Goal: Information Seeking & Learning: Learn about a topic

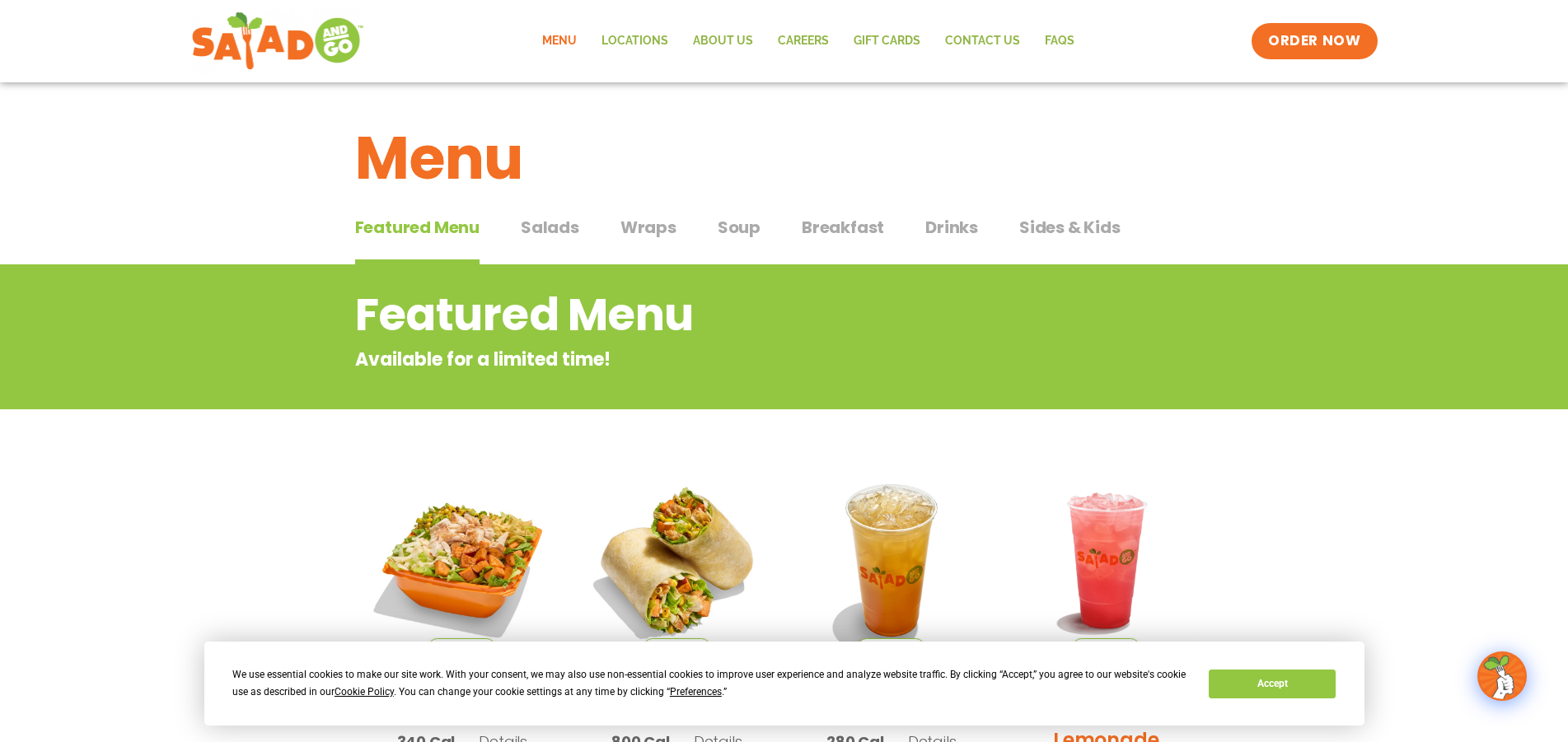
click at [640, 224] on span "Wraps" at bounding box center [649, 227] width 56 height 25
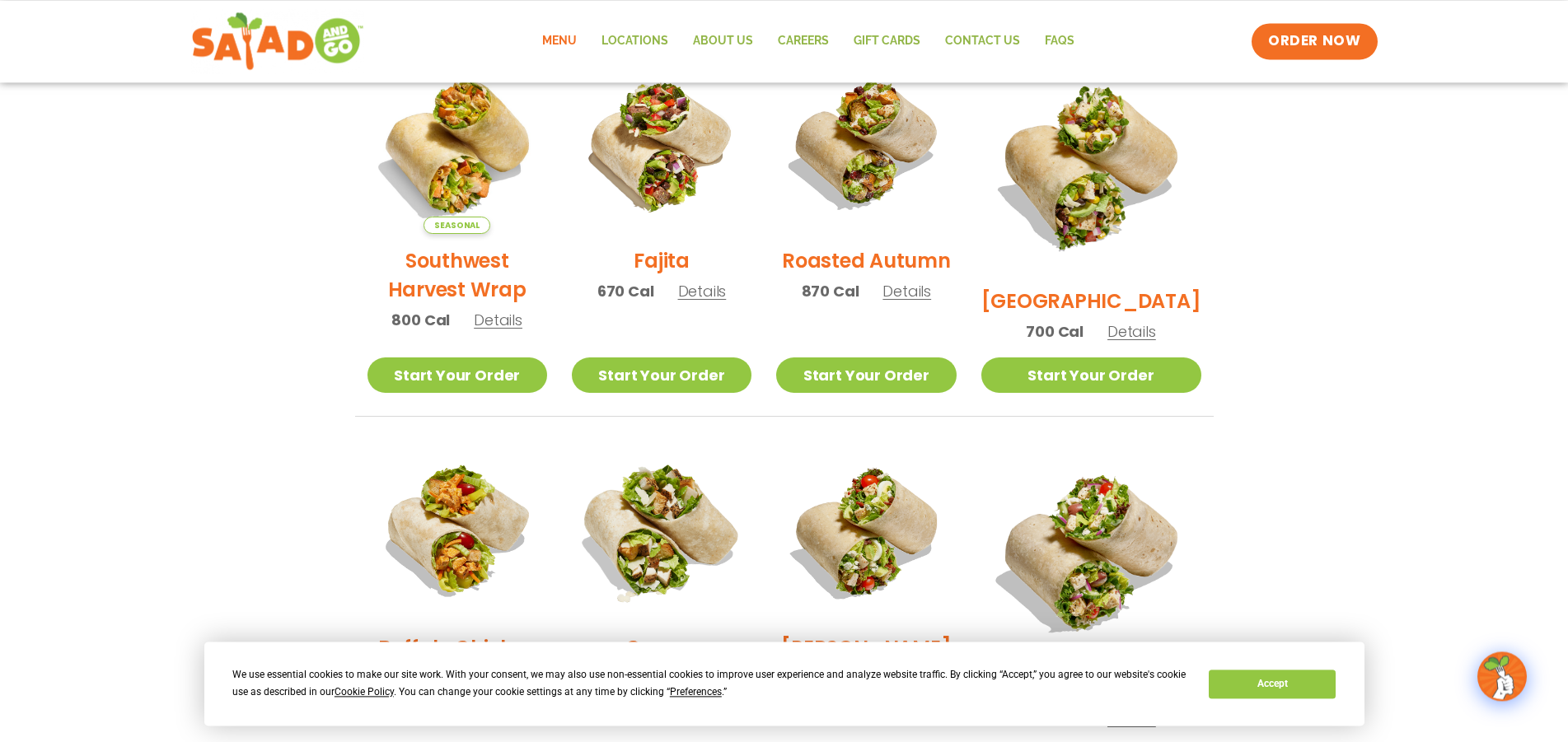
scroll to position [460, 0]
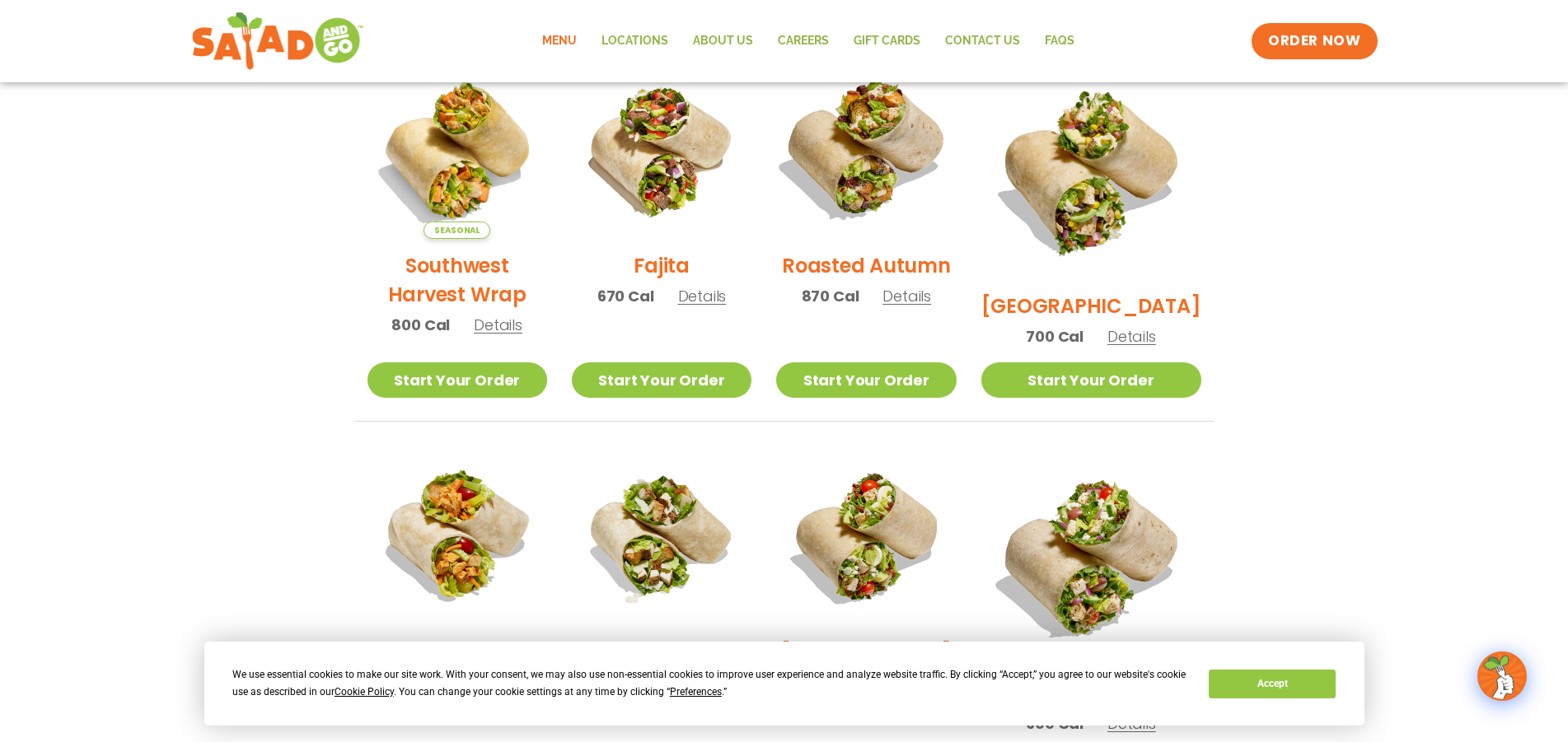
click at [887, 171] on img at bounding box center [866, 149] width 211 height 211
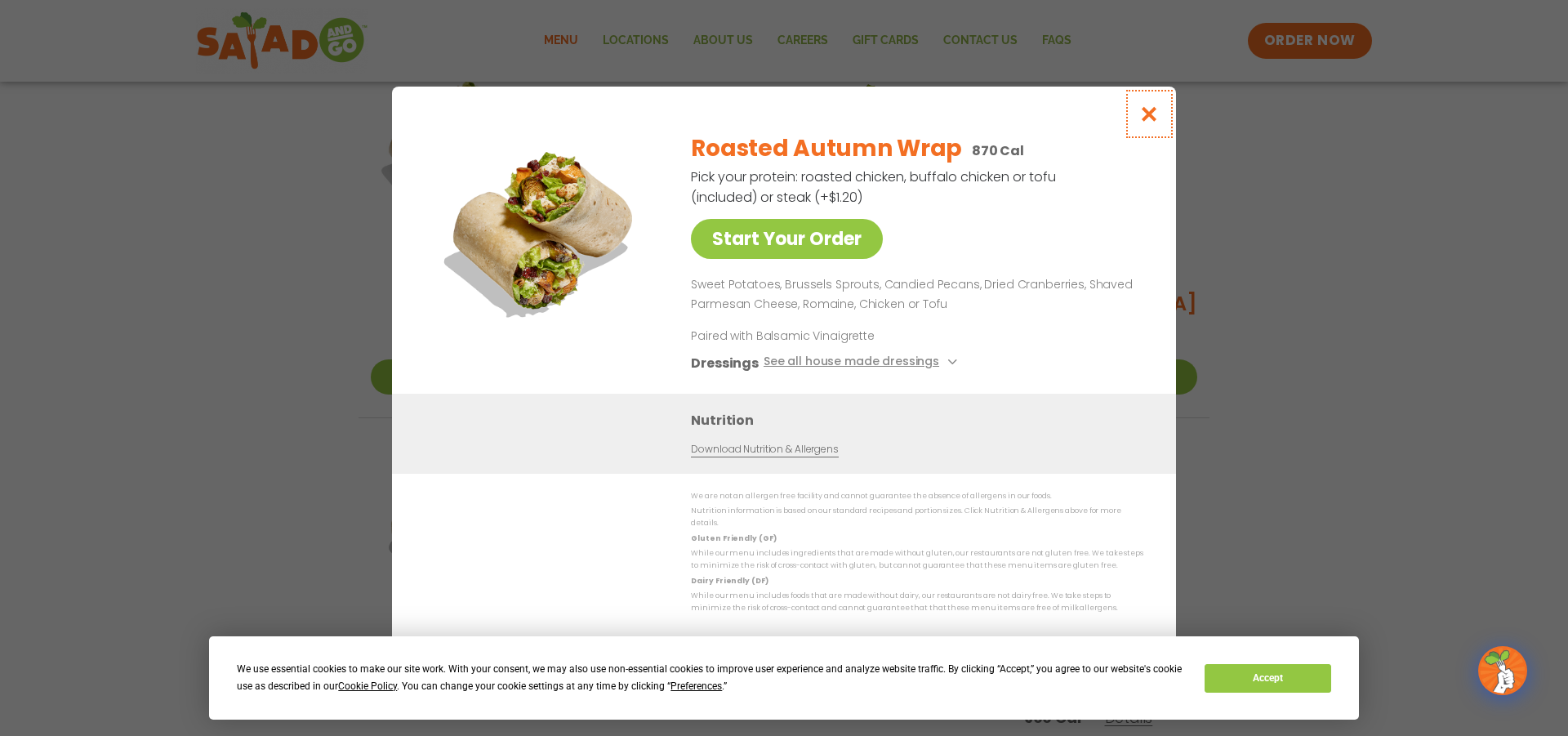
click at [1156, 119] on icon "Close modal" at bounding box center [1149, 114] width 20 height 17
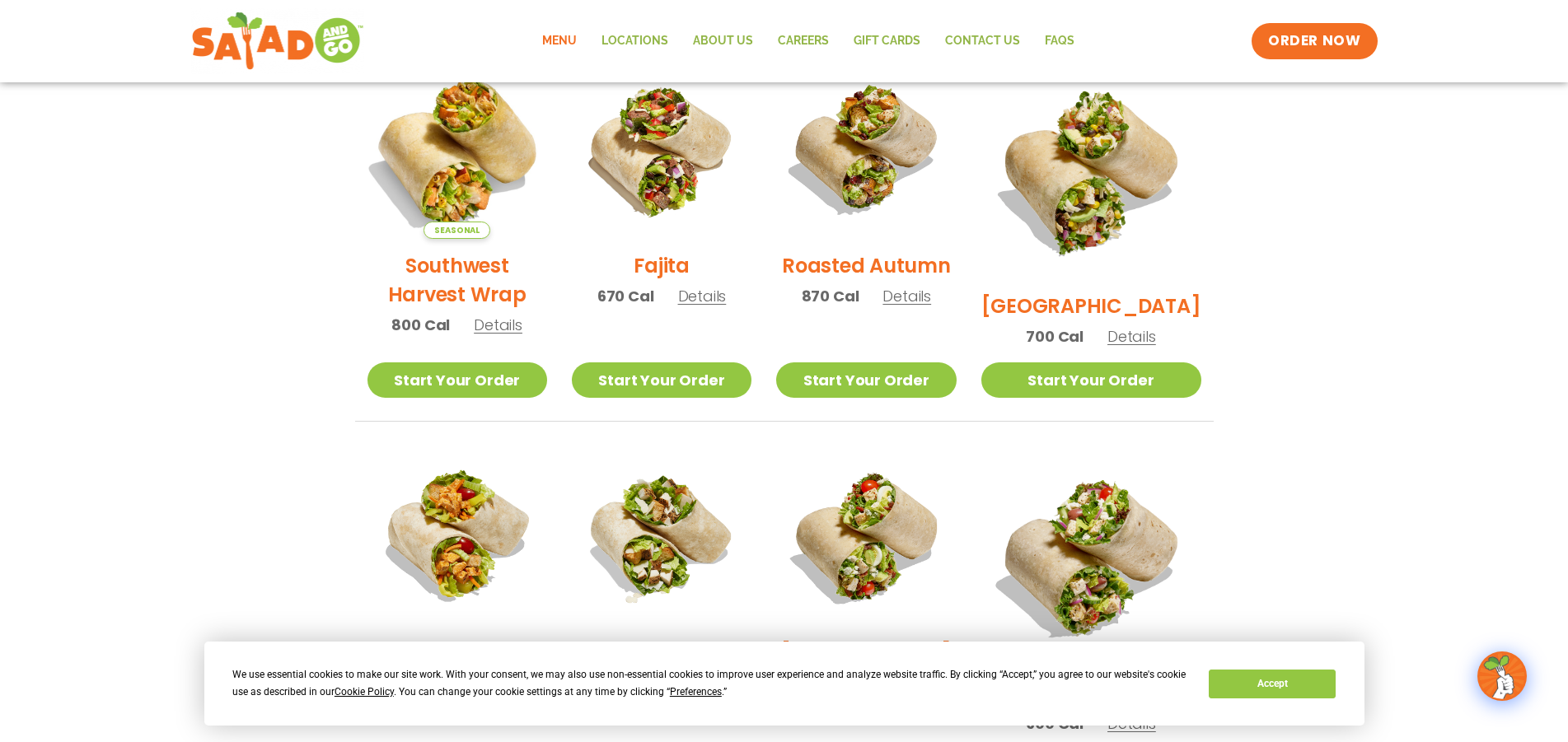
click at [465, 197] on img at bounding box center [457, 149] width 211 height 211
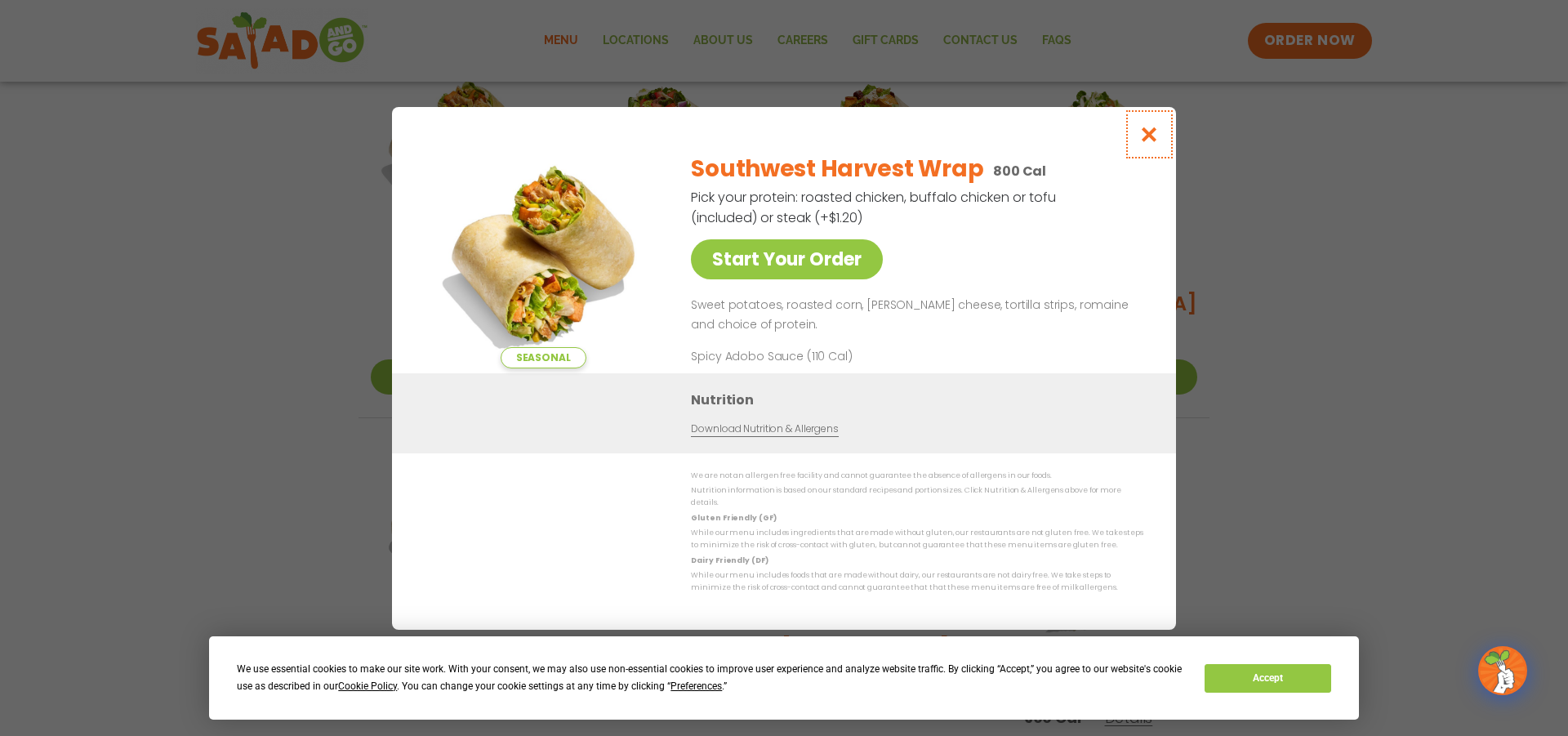
click at [1154, 140] on icon "Close modal" at bounding box center [1149, 134] width 20 height 17
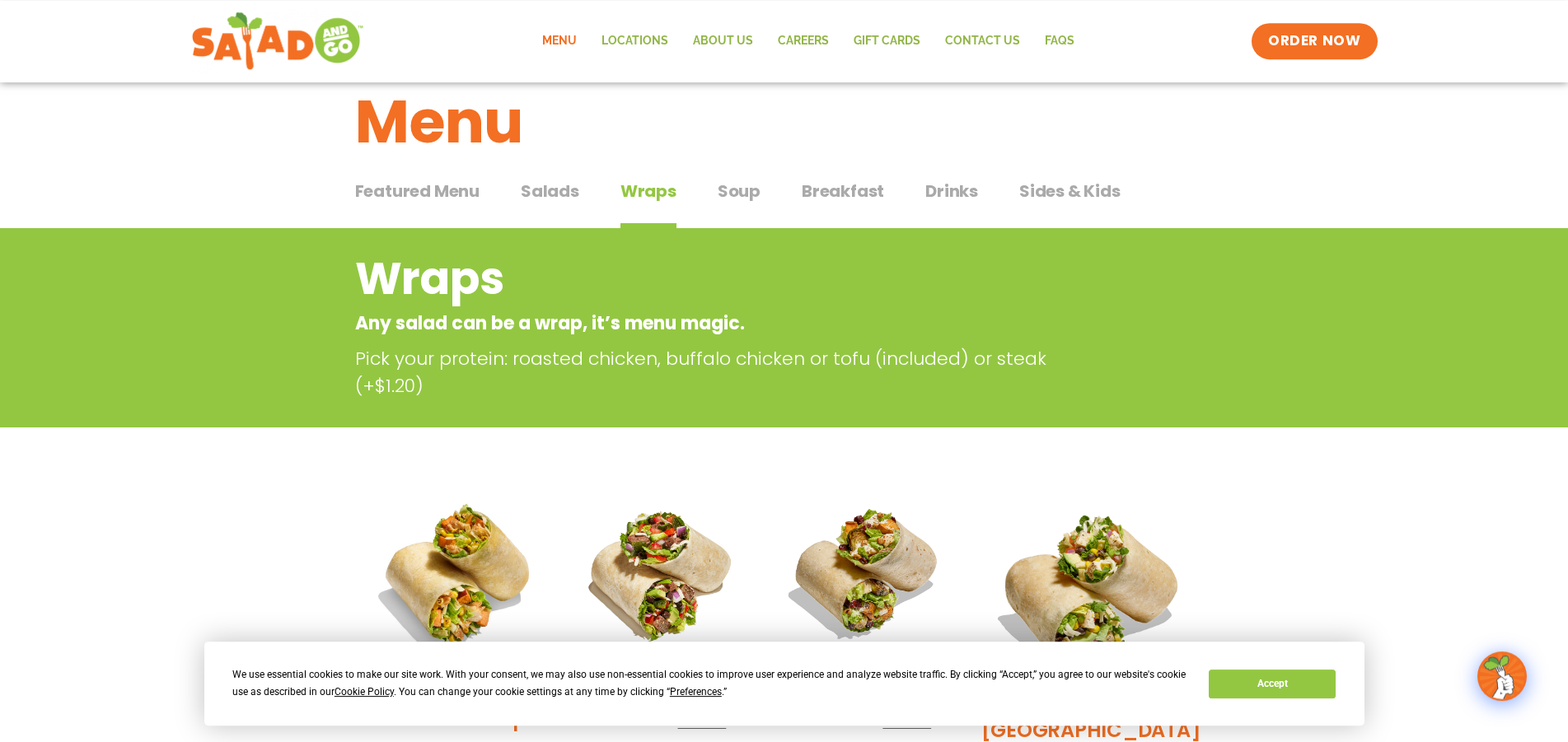
scroll to position [0, 0]
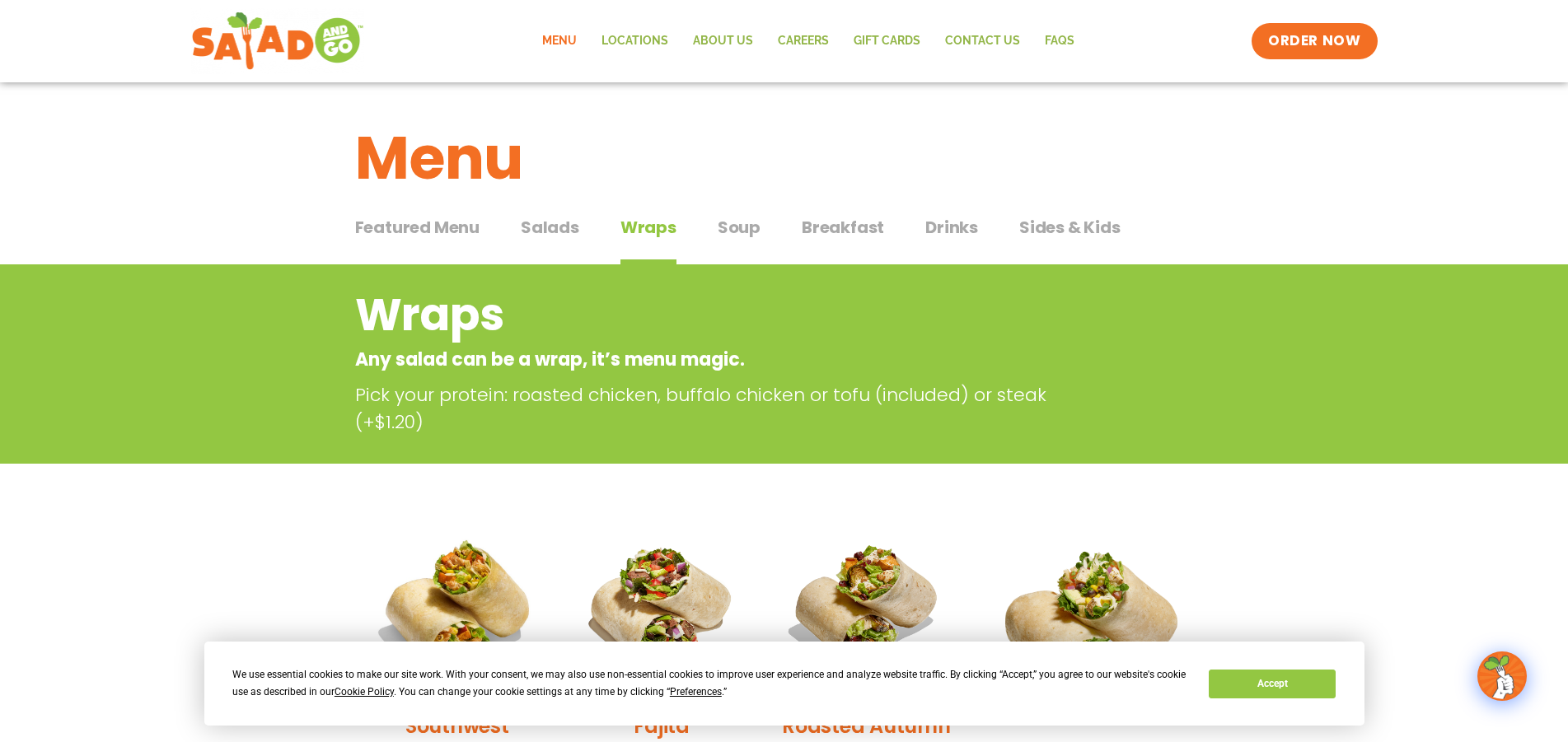
click at [761, 227] on div "Featured Menu Featured Menu Salads Salads Wraps Wraps Soup Soup Breakfast Break…" at bounding box center [784, 237] width 859 height 56
click at [733, 227] on span "Soup" at bounding box center [740, 227] width 43 height 25
